Goal: Transaction & Acquisition: Book appointment/travel/reservation

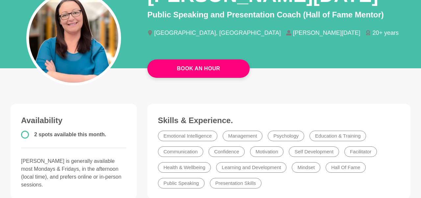
scroll to position [68, 0]
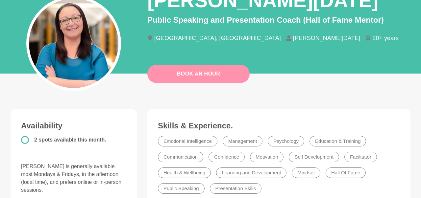
click at [215, 71] on link "Book An Hour" at bounding box center [198, 74] width 102 height 18
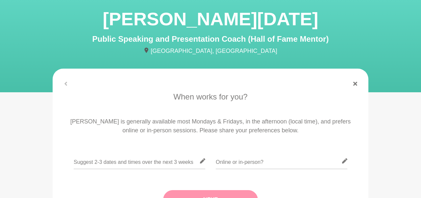
scroll to position [103, 0]
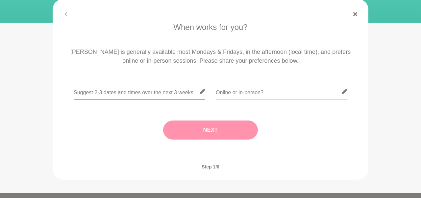
click at [105, 91] on input "text" at bounding box center [139, 91] width 131 height 16
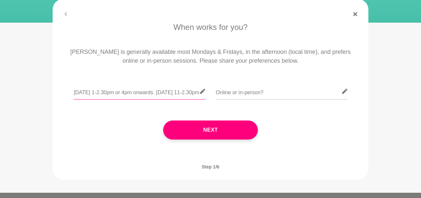
scroll to position [0, 10]
click at [179, 93] on input "[DATE] 1-2.30pm or 4pm onwards. [DATE] 11-2.30pm" at bounding box center [139, 91] width 131 height 16
type input "[DATE] 1-2.30pm or 4pm onwards. [DATE] 11-2.30pm"
click at [231, 90] on input "text" at bounding box center [281, 91] width 131 height 16
type input "online"
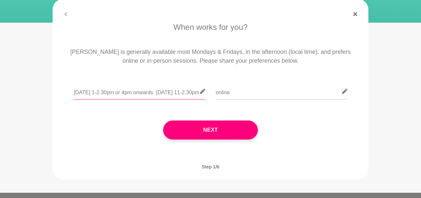
click at [192, 94] on input "[DATE] 1-2.30pm or 4pm onwards. [DATE] 11-2.30pm" at bounding box center [139, 91] width 131 height 16
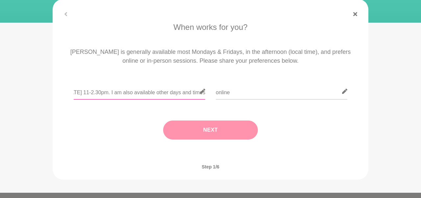
type input "[DATE] 1-2.30pm or 4pm onwards. [DATE] 11-2.30pm. I am also available other day…"
click at [189, 130] on button "Next" at bounding box center [210, 130] width 95 height 19
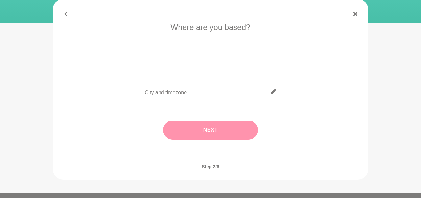
click at [160, 92] on input "text" at bounding box center [210, 91] width 131 height 16
type input "newcastle [GEOGRAPHIC_DATA]"
click at [174, 127] on button "Next" at bounding box center [210, 130] width 95 height 19
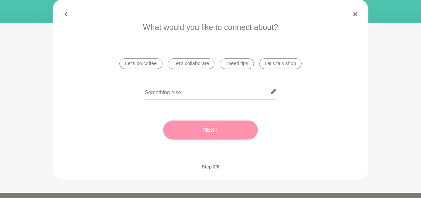
click at [228, 64] on li "I need tips" at bounding box center [237, 63] width 34 height 11
click at [202, 131] on button "Next" at bounding box center [210, 130] width 95 height 19
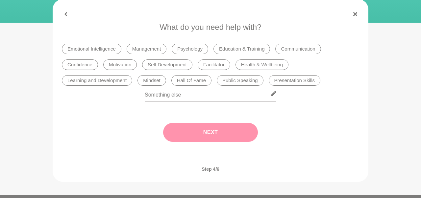
click at [239, 82] on li "Public Speaking" at bounding box center [240, 80] width 47 height 11
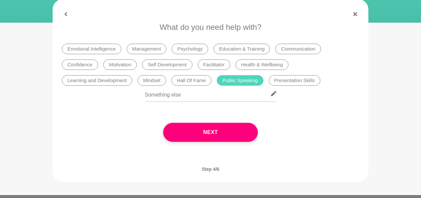
click at [285, 81] on li "Presentation Skills" at bounding box center [294, 80] width 52 height 11
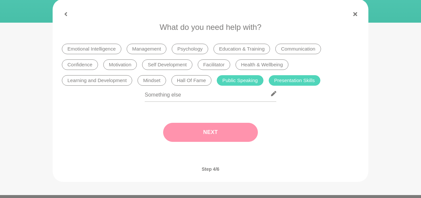
click at [216, 131] on button "Next" at bounding box center [210, 132] width 95 height 19
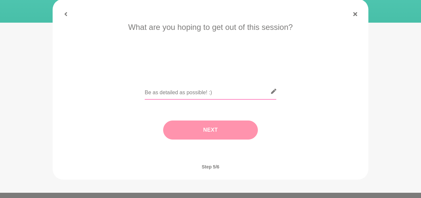
click at [165, 95] on input "text" at bounding box center [210, 91] width 131 height 16
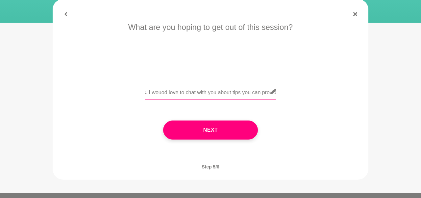
scroll to position [0, 217]
click at [161, 93] on input "Hi, I have a coaching client who is nervous about public speaking and presentin…" at bounding box center [210, 91] width 131 height 16
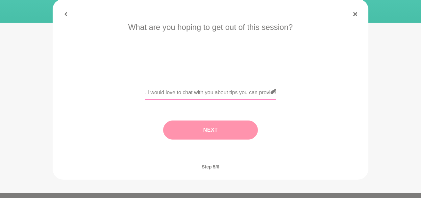
type input "Hi, I have a coaching client who is nervous about public speaking and presentin…"
click at [193, 128] on button "Next" at bounding box center [210, 130] width 95 height 19
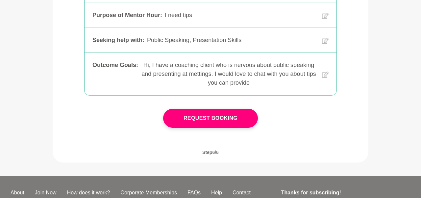
scroll to position [205, 0]
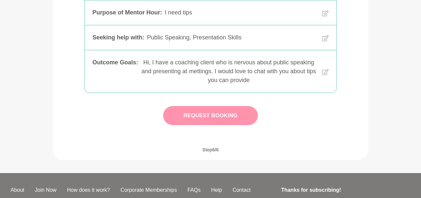
click at [203, 118] on button "Request Booking" at bounding box center [210, 115] width 95 height 19
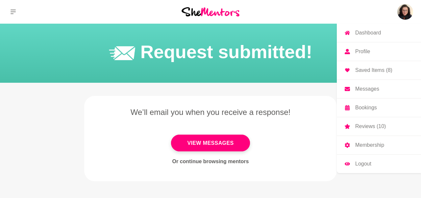
click at [368, 52] on p "Profile" at bounding box center [362, 51] width 15 height 5
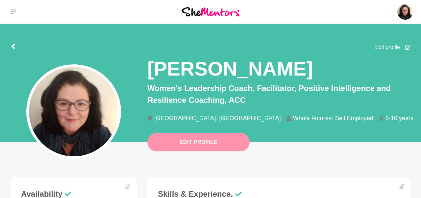
click at [212, 142] on button "Edit Profile" at bounding box center [198, 142] width 102 height 18
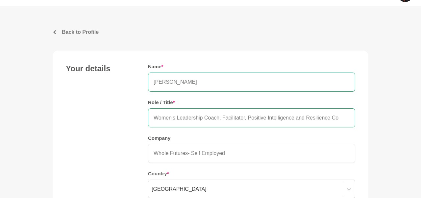
scroll to position [34, 0]
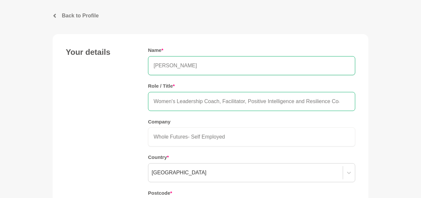
drag, startPoint x: 248, startPoint y: 102, endPoint x: 304, endPoint y: 98, distance: 55.7
click at [304, 98] on input "Women's Leadership Coach, Facilitator, Positive Intelligence and Resilience Coa…" at bounding box center [251, 101] width 207 height 19
click at [317, 103] on input "Women's Leadership Coach, Facilitator, Resilience Coaching, ACC" at bounding box center [251, 101] width 207 height 19
click at [290, 102] on input "Women's Leadership Coach, Facilitator, Resilience Coaching, ACC Hall of Fame Me…" at bounding box center [251, 101] width 207 height 19
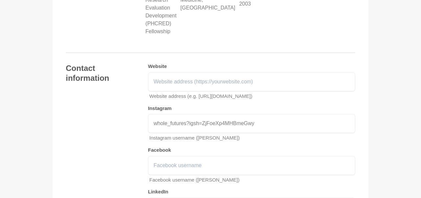
scroll to position [1788, 0]
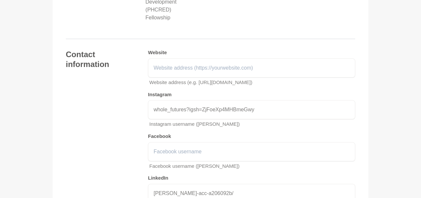
type input "Women's Leadership Coach, Facilitator, Resilience Coaching, ACC, Hall of Fame M…"
